Goal: Information Seeking & Learning: Find specific fact

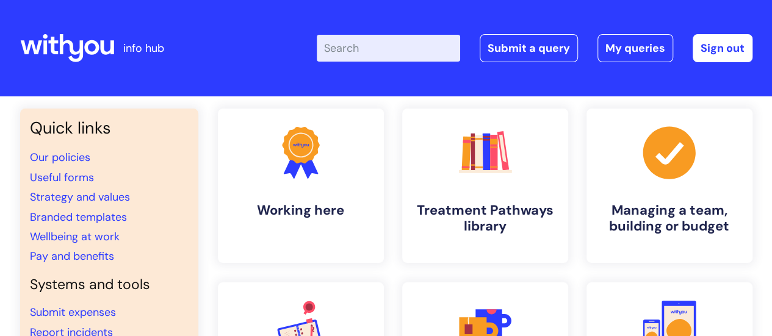
click at [371, 48] on input "Enter your search term here..." at bounding box center [388, 48] width 143 height 27
type input "code of conduct"
click button "Search" at bounding box center [0, 0] width 0 height 0
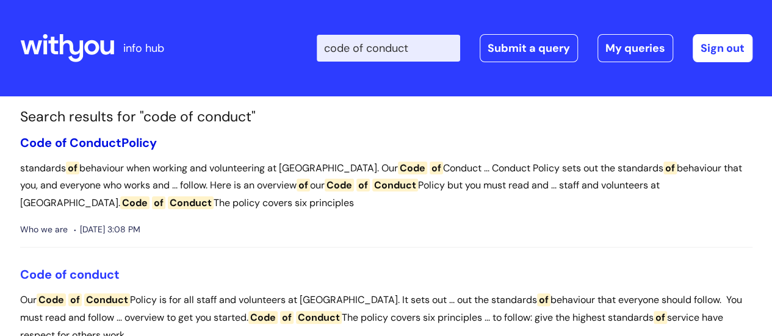
click at [133, 140] on link "Code of Conduct Policy" at bounding box center [88, 143] width 137 height 16
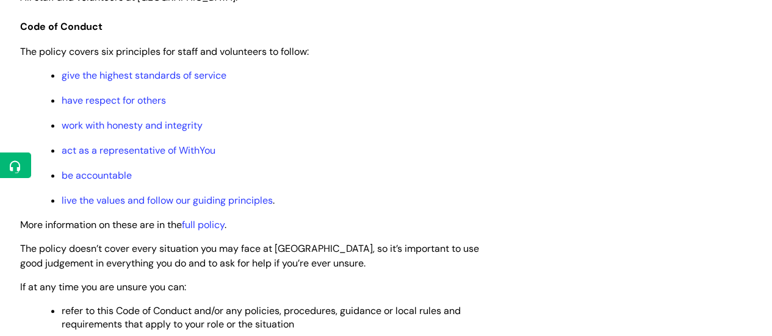
scroll to position [449, 0]
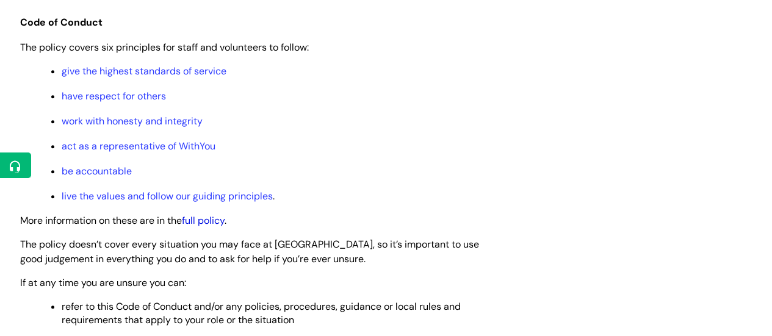
click at [221, 214] on link "full policy" at bounding box center [203, 220] width 43 height 13
